Goal: Information Seeking & Learning: Learn about a topic

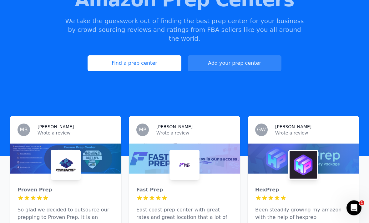
scroll to position [96, 0]
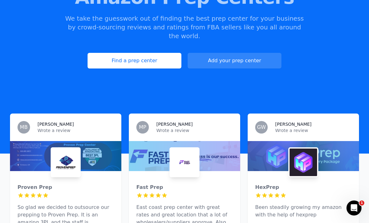
click at [333, 142] on div at bounding box center [303, 156] width 111 height 30
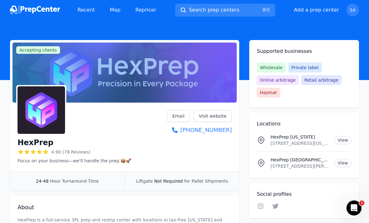
click at [88, 11] on link "Recent" at bounding box center [86, 10] width 27 height 13
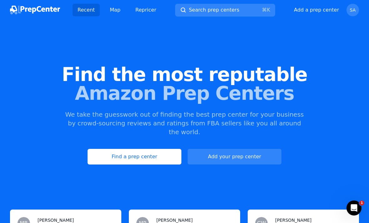
click at [137, 149] on link "Find a prep center" at bounding box center [135, 157] width 94 height 16
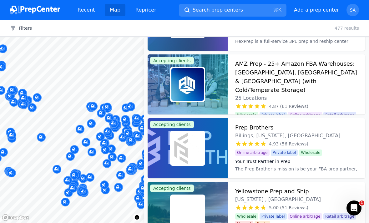
scroll to position [57, 0]
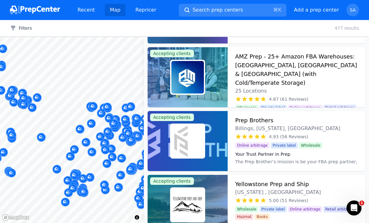
click at [283, 63] on h3 "AMZ Prep - 25+ Amazon FBA Warehouses: [GEOGRAPHIC_DATA], [GEOGRAPHIC_DATA] & [G…" at bounding box center [296, 69] width 123 height 35
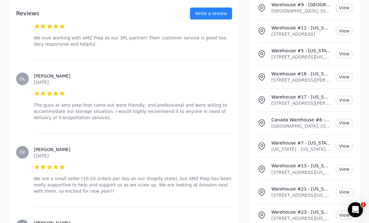
scroll to position [4721, 0]
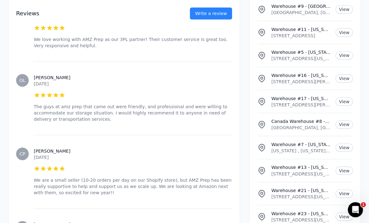
click at [304, 169] on p "11084 Cabot Commerce Circle, Jacksonville, FL 32226, Jacksonville, Florida, 322…" at bounding box center [300, 172] width 59 height 6
click at [310, 163] on p "Warehouse #13 - Florida" at bounding box center [300, 166] width 59 height 6
click at [311, 163] on p "Warehouse #13 - Florida" at bounding box center [300, 166] width 59 height 6
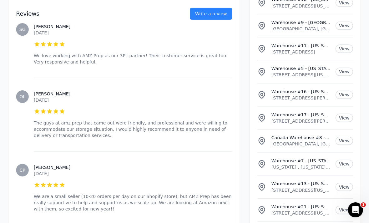
scroll to position [4705, 0]
click at [344, 181] on link "View" at bounding box center [343, 185] width 17 height 8
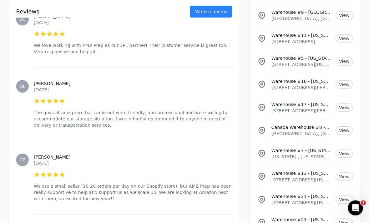
click at [302, 148] on p "Warehouse #7 - New York" at bounding box center [300, 151] width 59 height 6
click at [305, 148] on p "Warehouse #7 - New York" at bounding box center [300, 151] width 59 height 6
click at [345, 150] on link "View" at bounding box center [343, 154] width 17 height 8
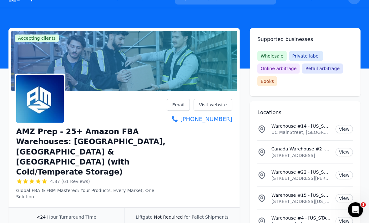
scroll to position [0, 0]
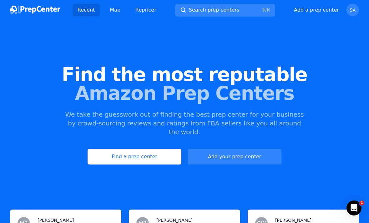
click at [148, 149] on link "Find a prep center" at bounding box center [135, 157] width 94 height 16
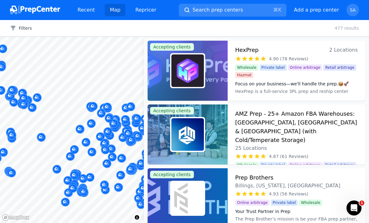
click at [204, 67] on img at bounding box center [188, 70] width 33 height 33
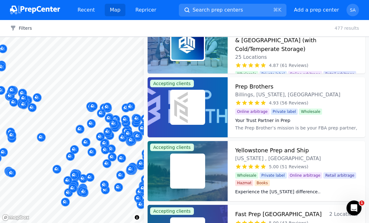
scroll to position [91, 0]
click at [291, 100] on span "4.93 (56 Reviews)" at bounding box center [288, 103] width 39 height 6
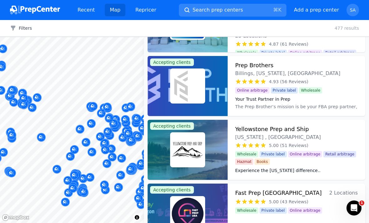
scroll to position [118, 0]
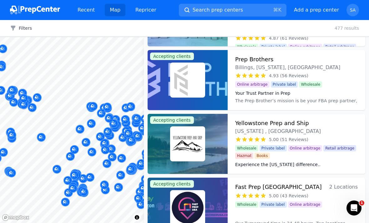
click at [282, 127] on h3 "Yellowstone Prep and Ship" at bounding box center [272, 123] width 74 height 9
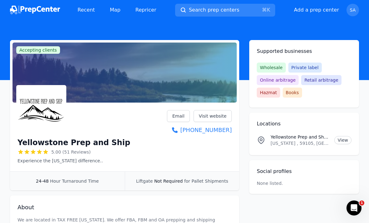
click at [268, 11] on kbd "K" at bounding box center [268, 10] width 3 height 6
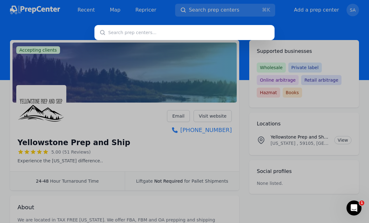
click at [301, 16] on div at bounding box center [184, 111] width 369 height 223
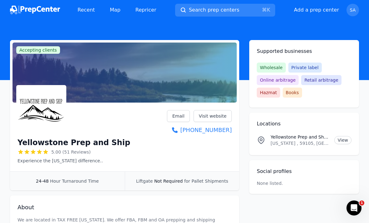
click at [51, 101] on img at bounding box center [42, 110] width 48 height 48
click at [31, 11] on img at bounding box center [35, 10] width 50 height 9
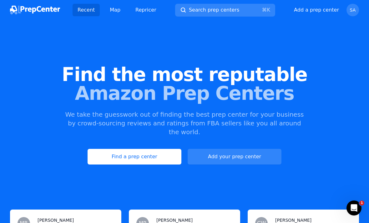
click at [111, 149] on link "Find a prep center" at bounding box center [135, 157] width 94 height 16
